Goal: Information Seeking & Learning: Check status

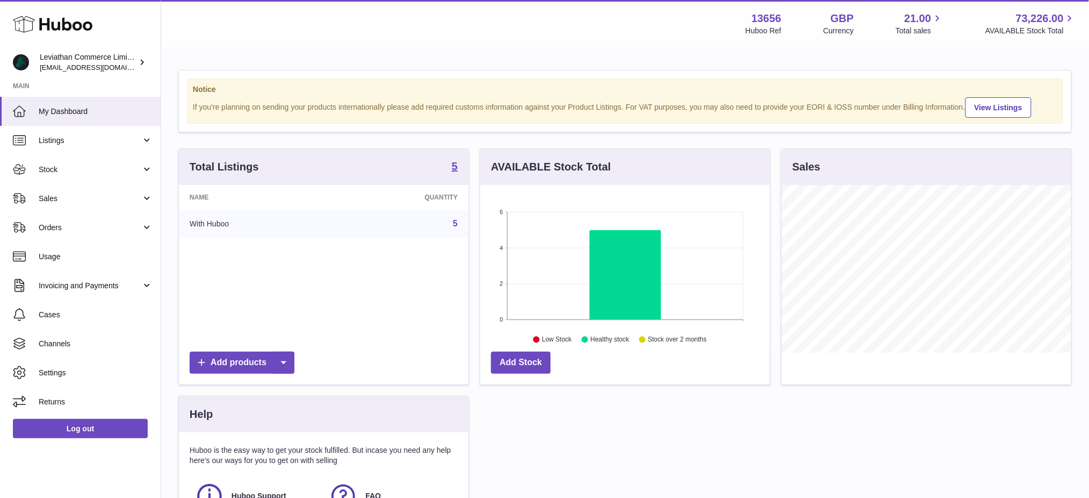
scroll to position [167, 290]
click at [69, 257] on span "Usage" at bounding box center [96, 256] width 114 height 10
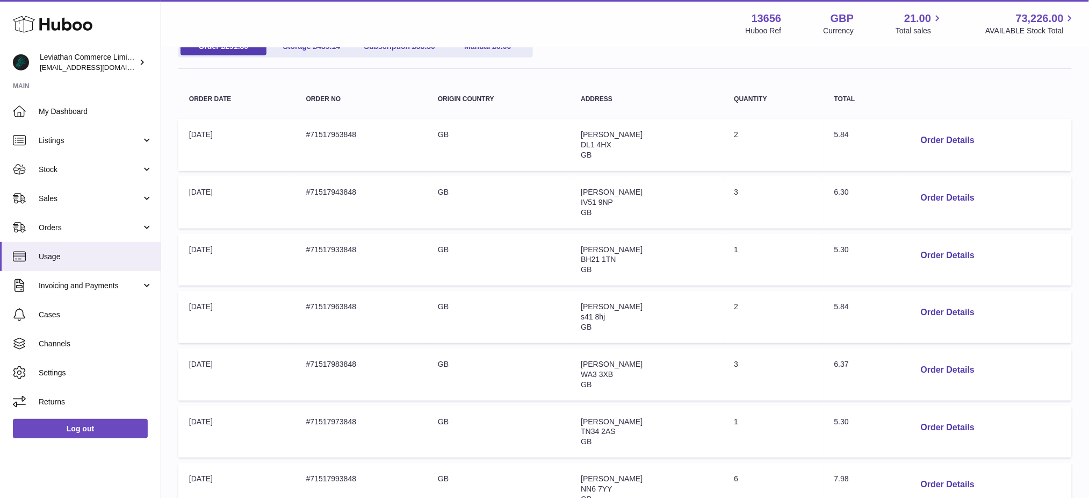
scroll to position [143, 0]
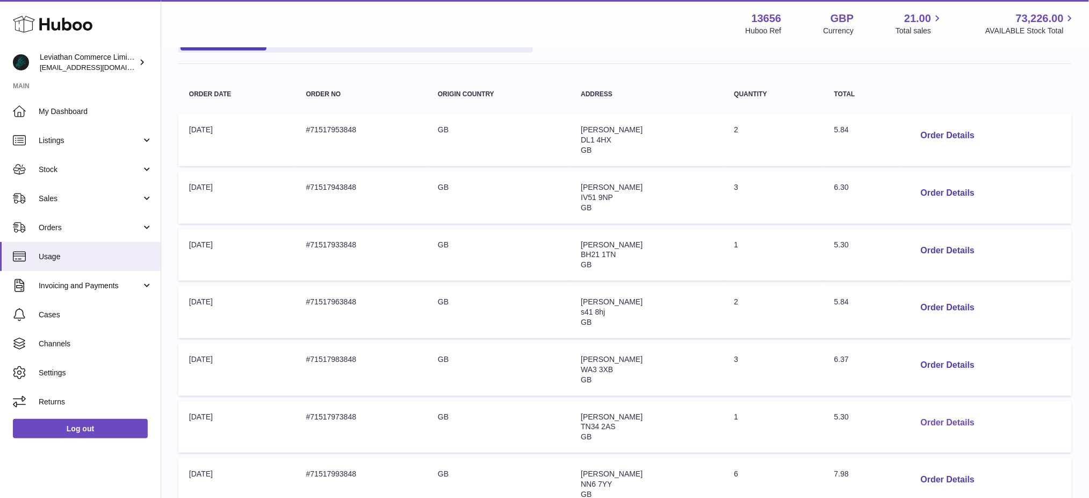
click at [957, 422] on button "Order Details" at bounding box center [947, 423] width 71 height 22
click at [803, 360] on div at bounding box center [544, 249] width 1089 height 498
click at [933, 425] on button "Order Details" at bounding box center [947, 423] width 71 height 22
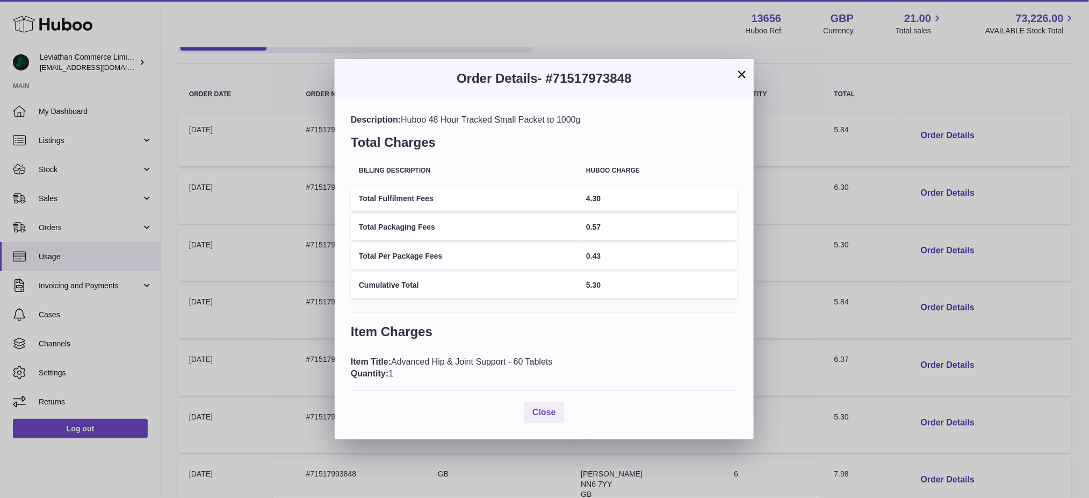
click at [784, 345] on div "× Order Details - #71517973848 Description: Huboo 48 Hour Tracked Small Packet …" at bounding box center [544, 249] width 1089 height 498
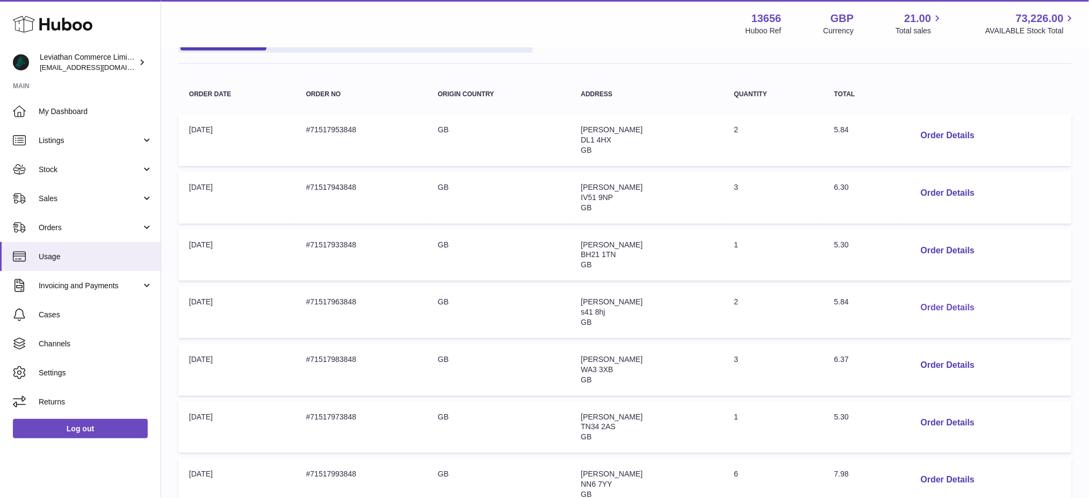
click at [927, 310] on button "Order Details" at bounding box center [947, 308] width 71 height 22
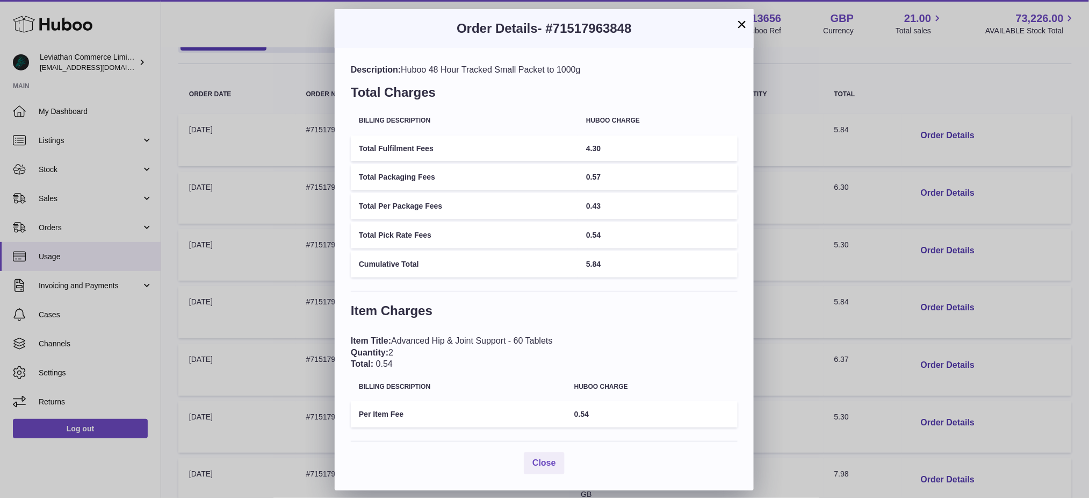
click at [804, 343] on div "× Order Details - #71517963848 Description: Huboo 48 Hour Tracked Small Packet …" at bounding box center [544, 249] width 1089 height 498
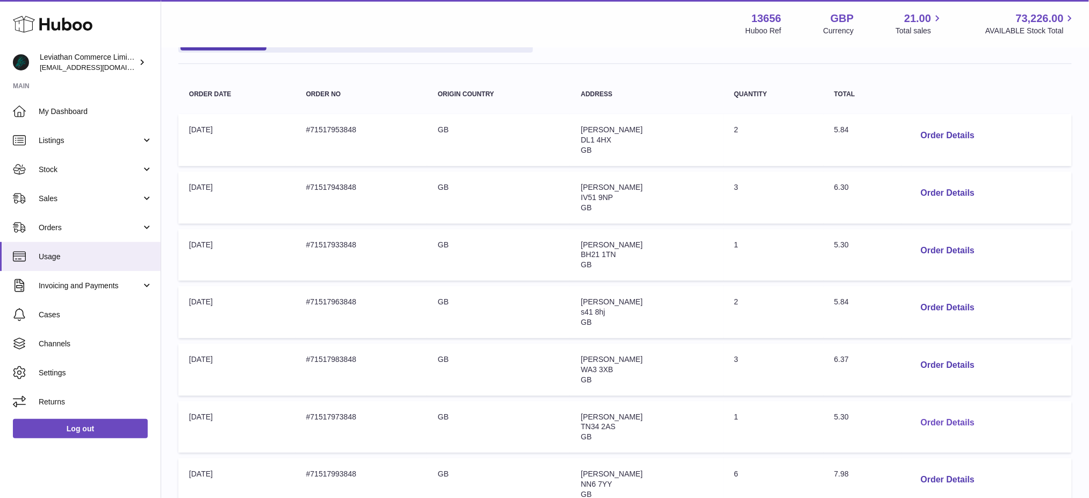
click at [939, 422] on button "Order Details" at bounding box center [947, 423] width 71 height 22
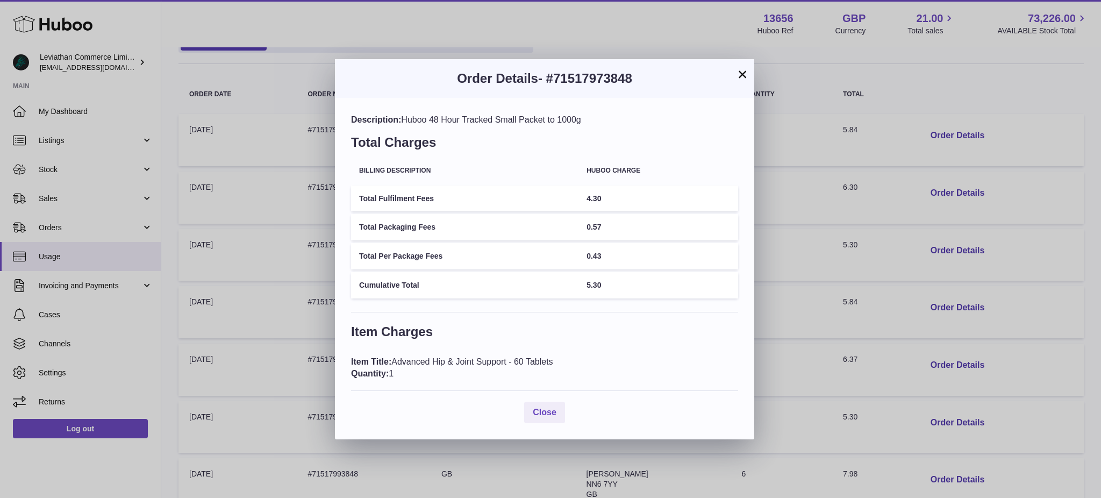
click at [794, 309] on div "× Order Details - #71517973848 Description: Huboo 48 Hour Tracked Small Packet …" at bounding box center [550, 249] width 1101 height 498
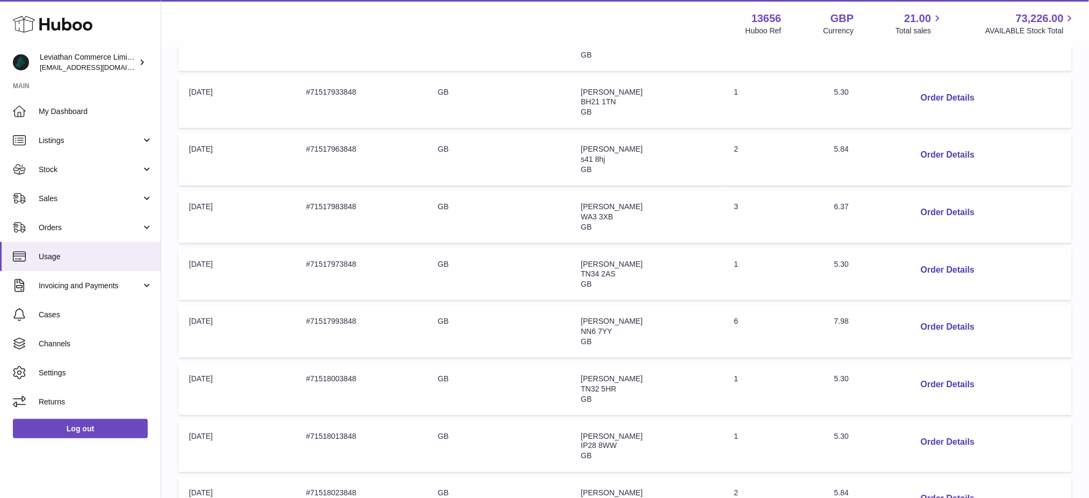
scroll to position [286, 0]
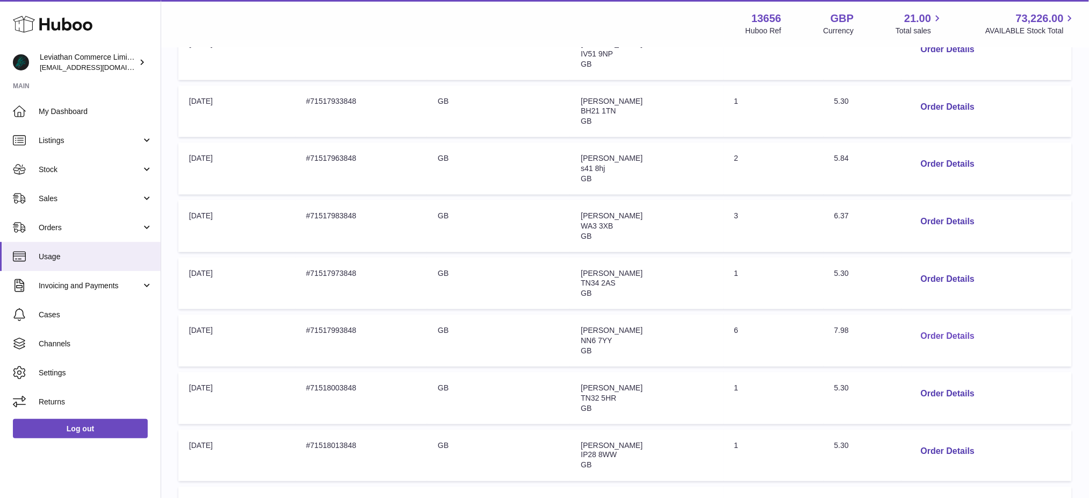
click at [952, 340] on button "Order Details" at bounding box center [947, 336] width 71 height 22
drag, startPoint x: 859, startPoint y: 348, endPoint x: 753, endPoint y: 344, distance: 105.4
click at [857, 347] on div at bounding box center [544, 249] width 1089 height 498
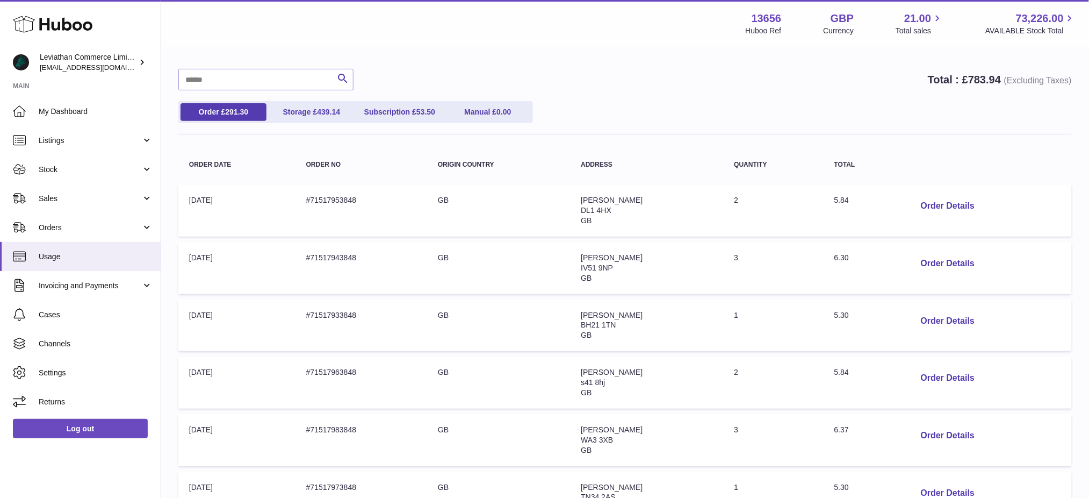
scroll to position [71, 0]
click at [63, 288] on span "Invoicing and Payments" at bounding box center [90, 286] width 103 height 10
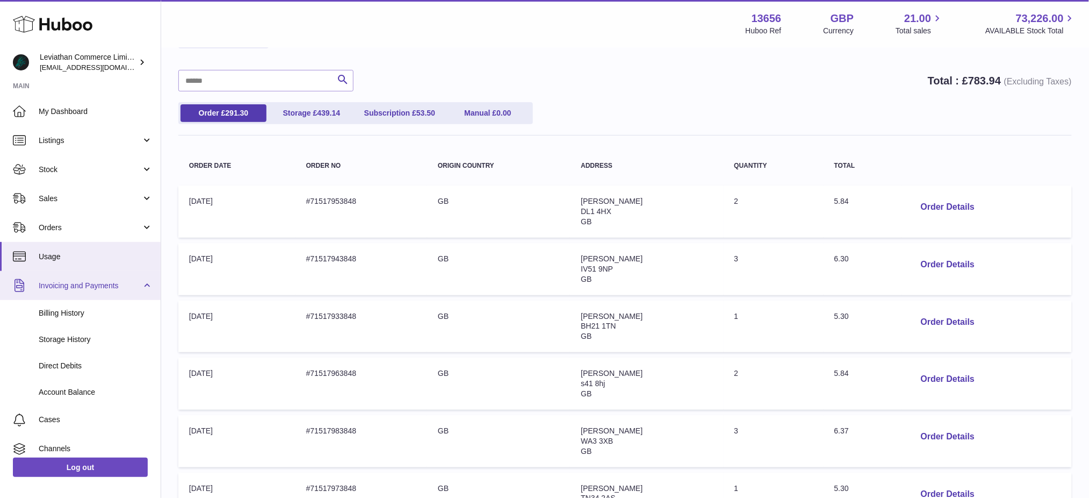
click at [64, 288] on span "Invoicing and Payments" at bounding box center [90, 286] width 103 height 10
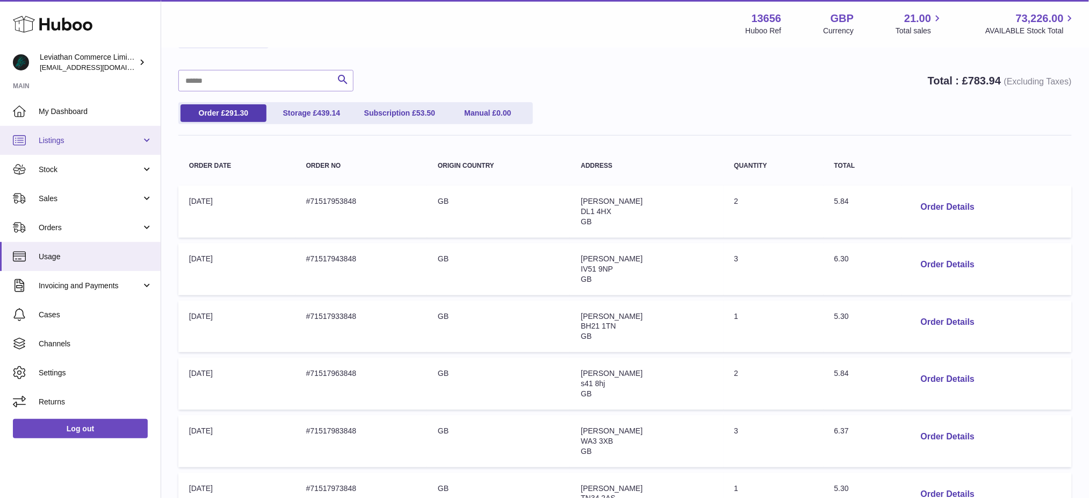
click at [84, 149] on link "Listings" at bounding box center [80, 140] width 161 height 29
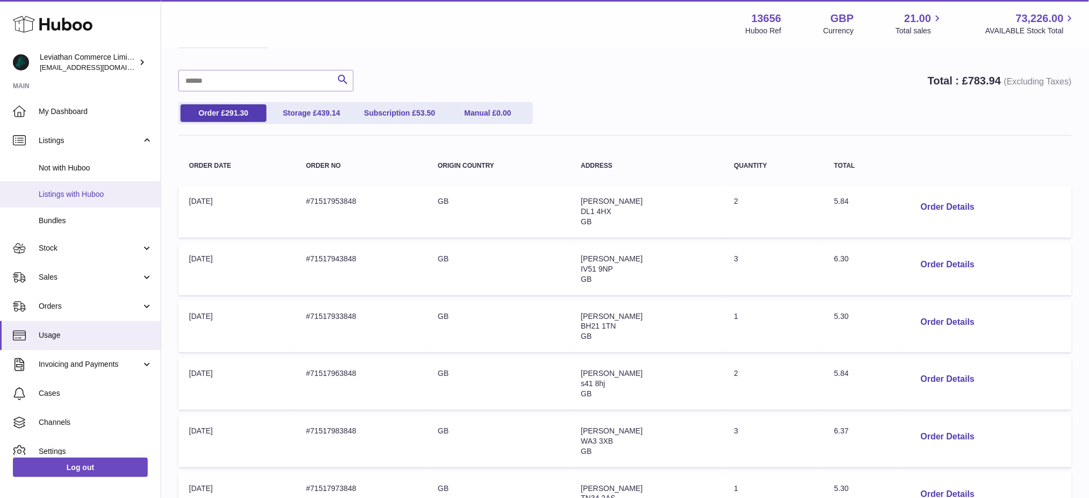
click at [86, 188] on link "Listings with Huboo" at bounding box center [80, 194] width 161 height 26
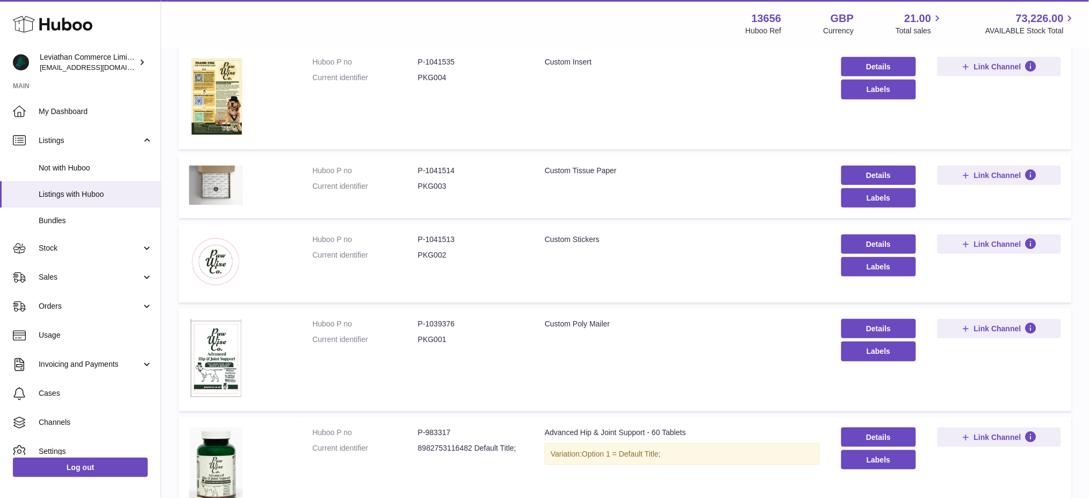
scroll to position [143, 0]
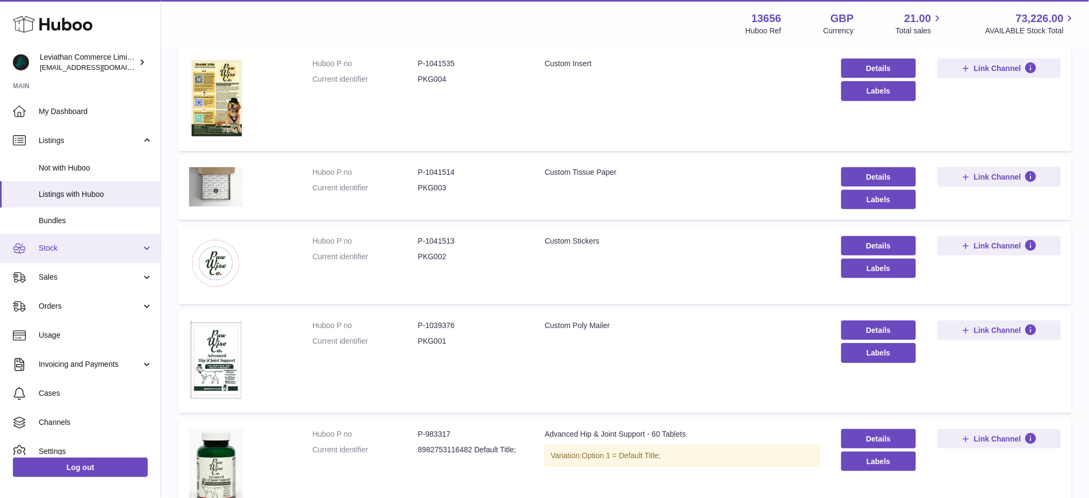
click at [94, 246] on span "Stock" at bounding box center [90, 248] width 103 height 10
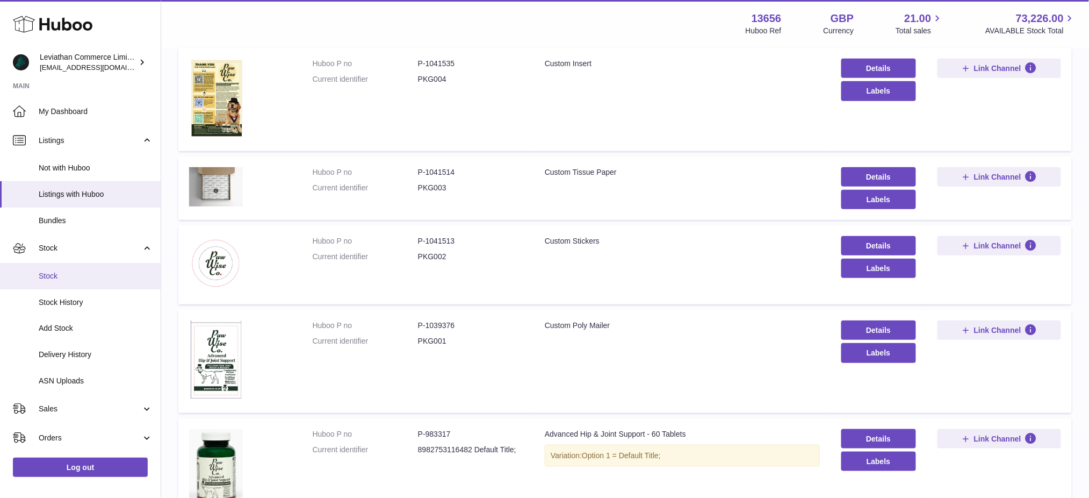
click at [81, 276] on span "Stock" at bounding box center [96, 276] width 114 height 10
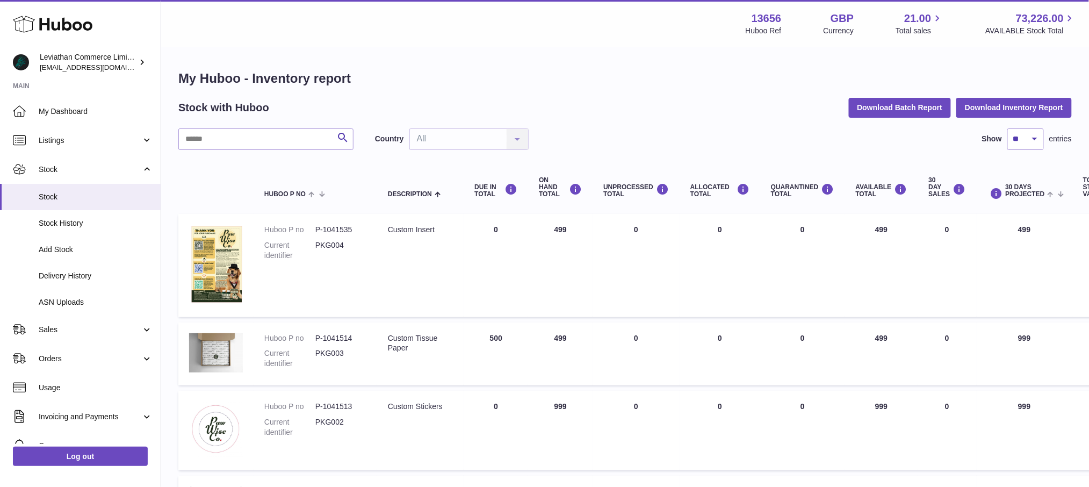
click at [449, 81] on h1 "My Huboo - Inventory report" at bounding box center [625, 78] width 894 height 17
click at [443, 73] on h1 "My Huboo - Inventory report" at bounding box center [625, 78] width 894 height 17
click at [502, 52] on div "My Huboo - Inventory report Stock with Huboo Download Batch Report Download Inv…" at bounding box center [625, 381] width 928 height 667
click at [536, 75] on h1 "My Huboo - Inventory report" at bounding box center [625, 78] width 894 height 17
click at [461, 76] on h1 "My Huboo - Inventory report" at bounding box center [625, 78] width 894 height 17
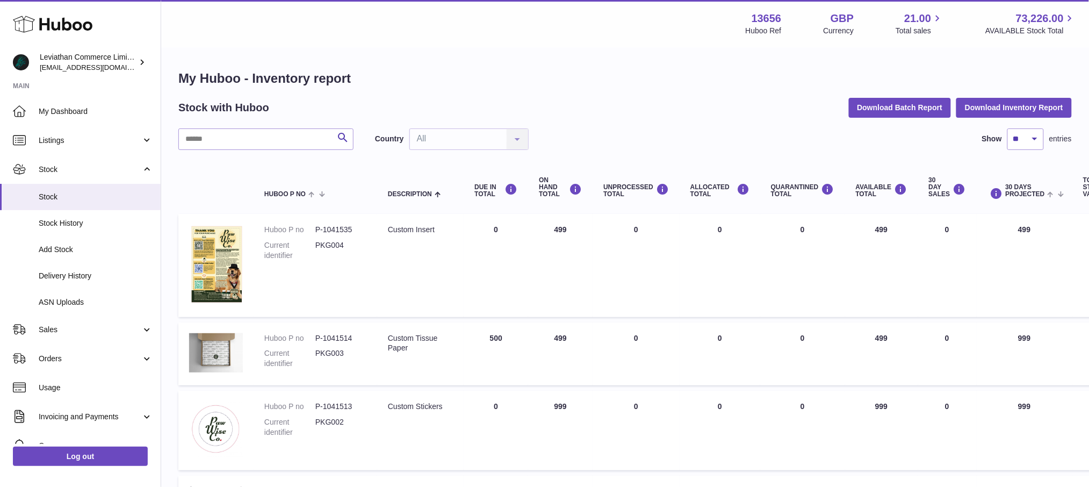
drag, startPoint x: 463, startPoint y: 78, endPoint x: 495, endPoint y: 59, distance: 37.1
click at [464, 78] on h1 "My Huboo - Inventory report" at bounding box center [625, 78] width 894 height 17
click at [413, 45] on div "Menu Huboo 13656 Huboo Ref GBP Currency 21.00 Total sales 73,226.00 AVAILABLE S…" at bounding box center [625, 23] width 928 height 47
